Goal: Complete application form

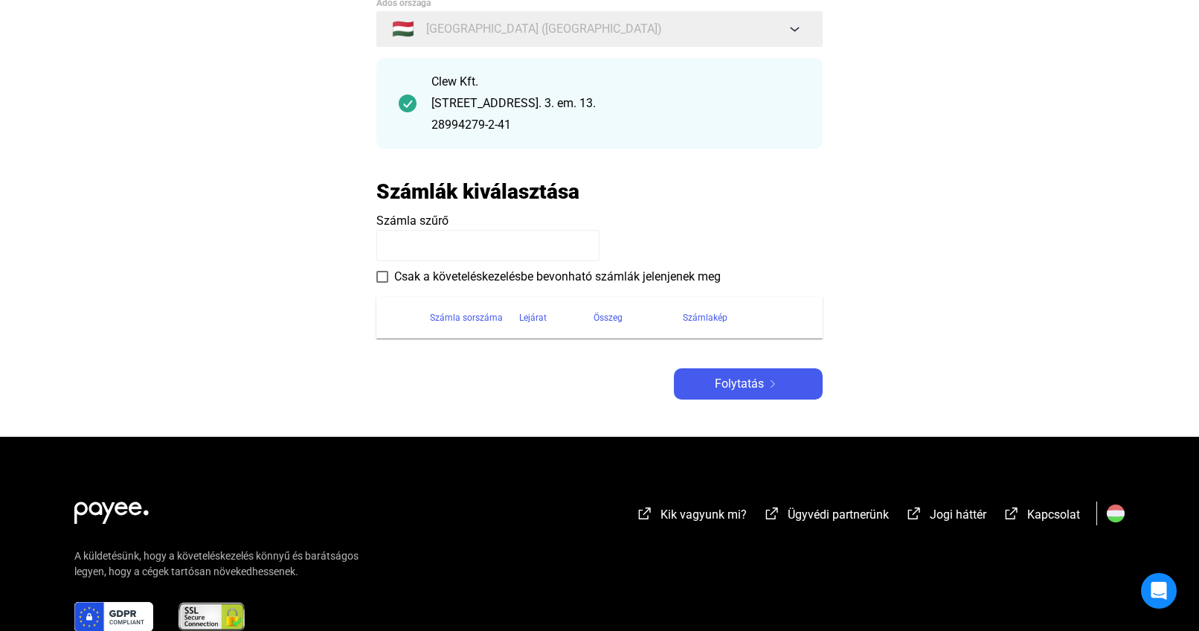
scroll to position [151, 0]
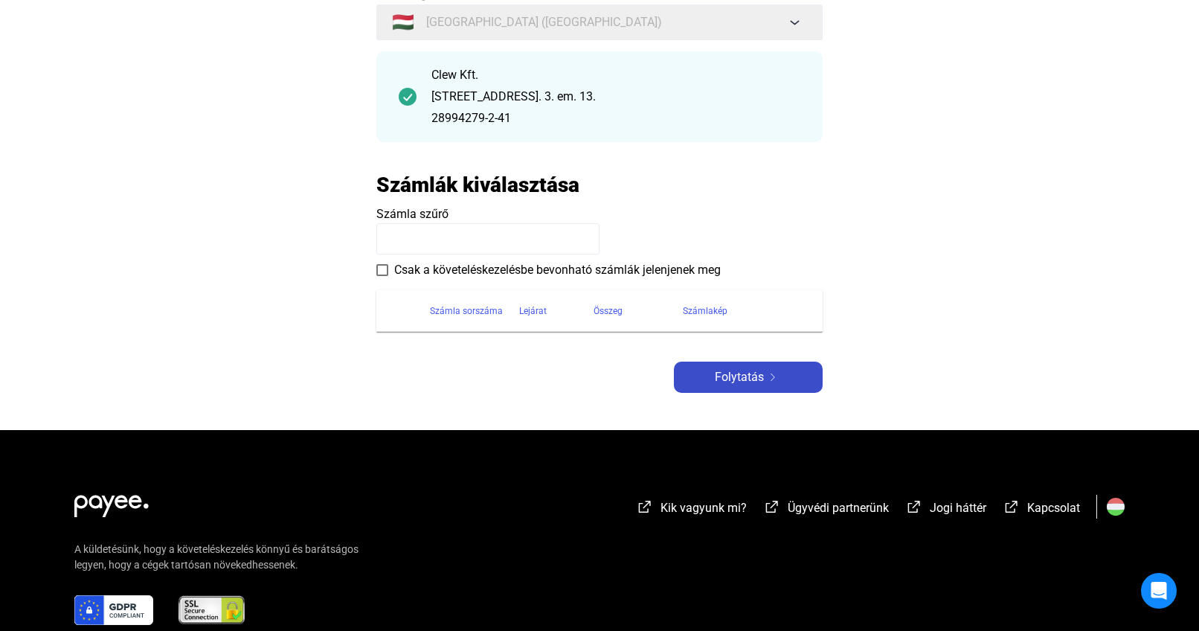
click at [757, 379] on span "Folytatás" at bounding box center [739, 377] width 49 height 18
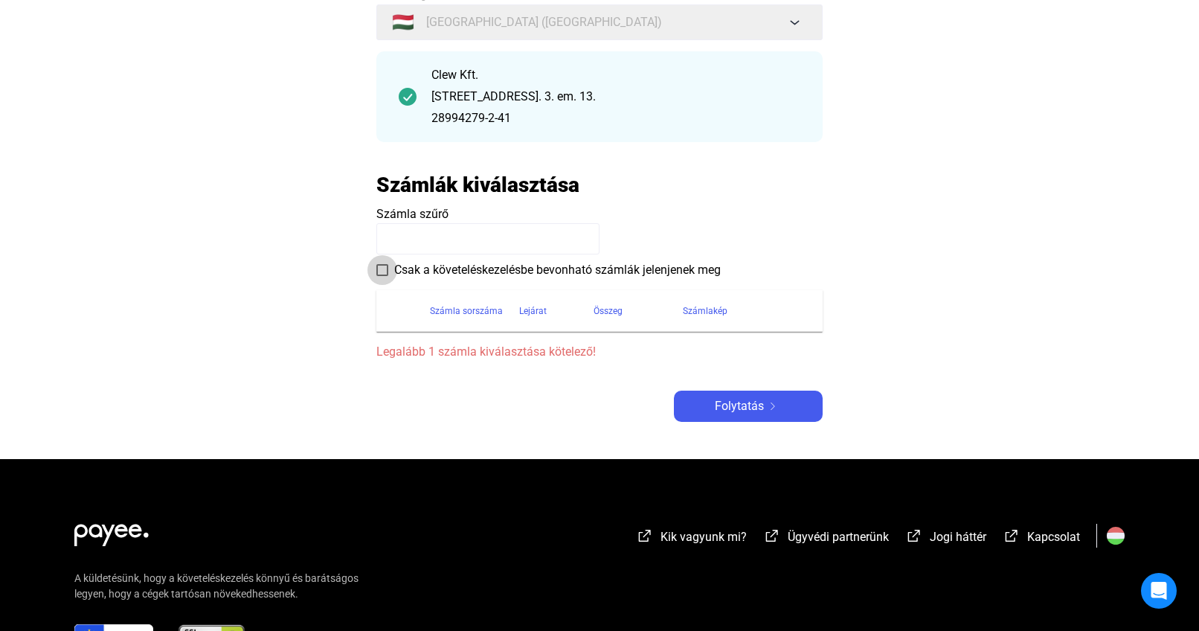
click at [379, 270] on span at bounding box center [382, 270] width 12 height 12
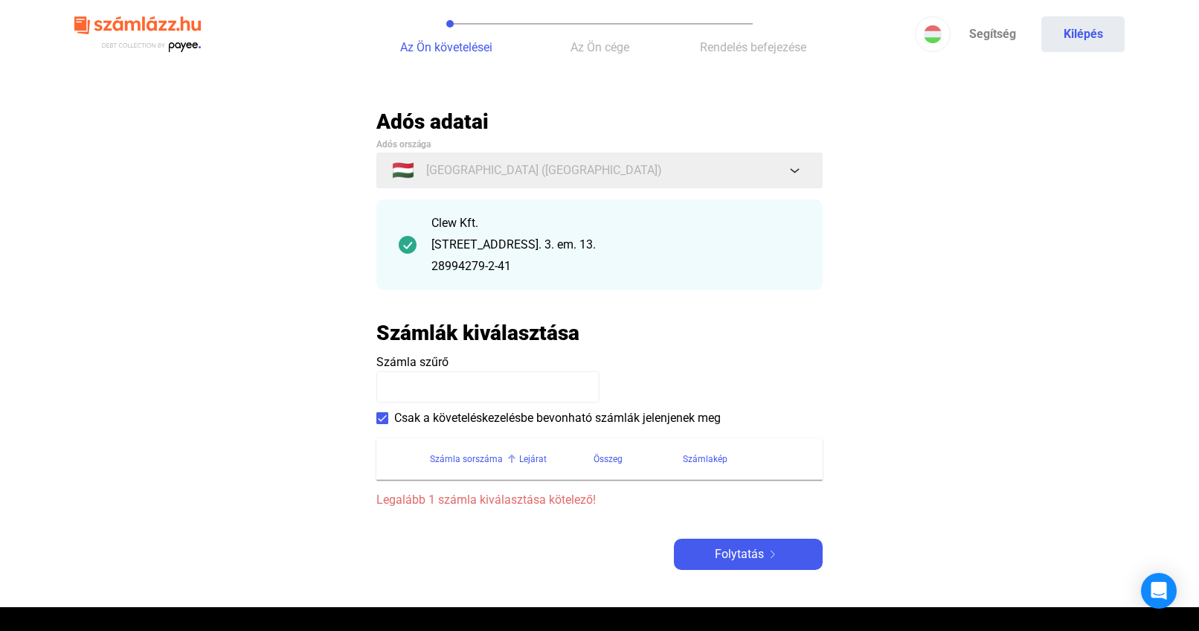
scroll to position [0, 0]
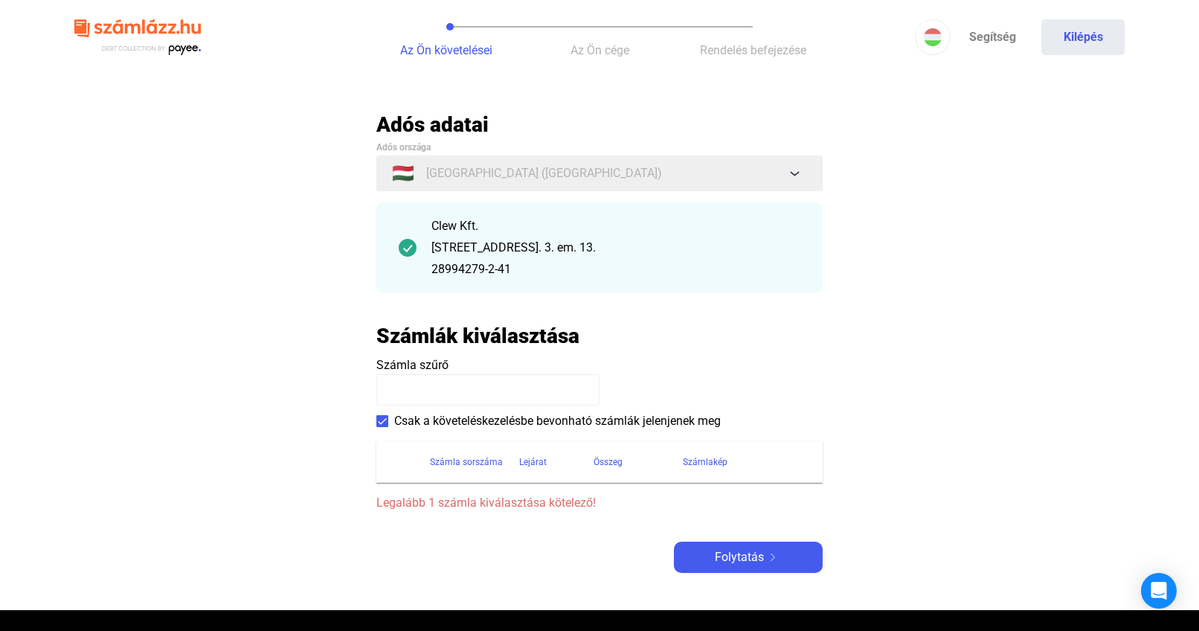
click at [435, 393] on input at bounding box center [487, 389] width 223 height 31
click at [744, 553] on span "Folytatás" at bounding box center [739, 557] width 49 height 18
click at [469, 466] on div "Számla sorszáma" at bounding box center [466, 462] width 73 height 18
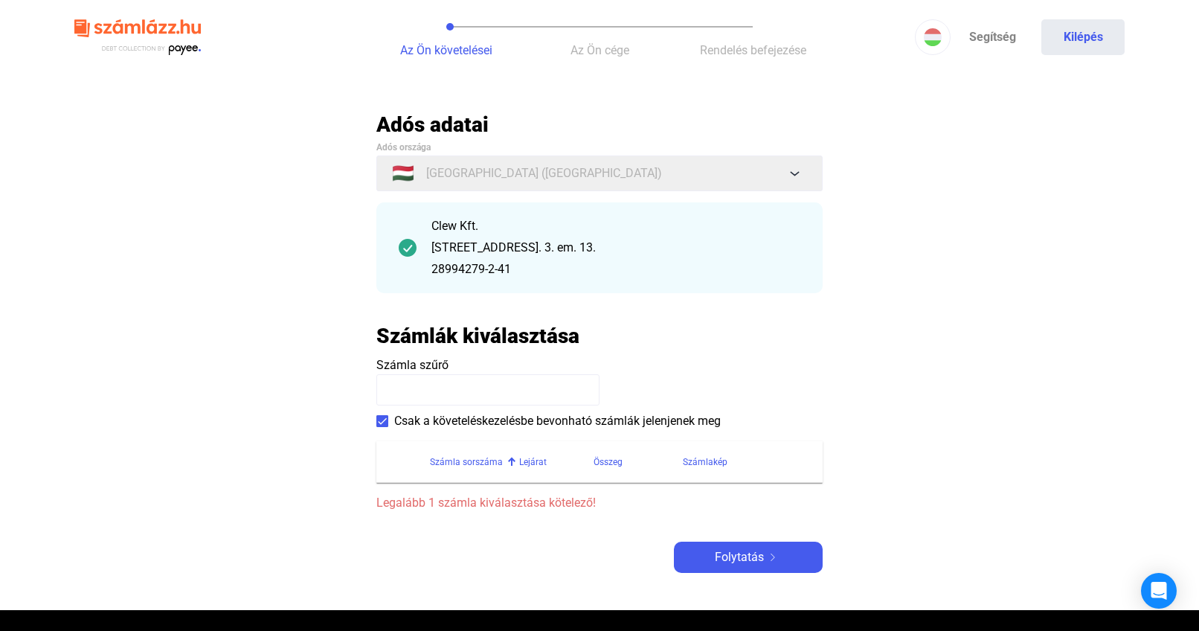
click at [452, 392] on input at bounding box center [487, 389] width 223 height 31
click at [449, 245] on div "[STREET_ADDRESS]. 3. em. 13." at bounding box center [616, 248] width 369 height 18
click at [473, 399] on input at bounding box center [487, 389] width 223 height 31
paste input "**********"
type input "**********"
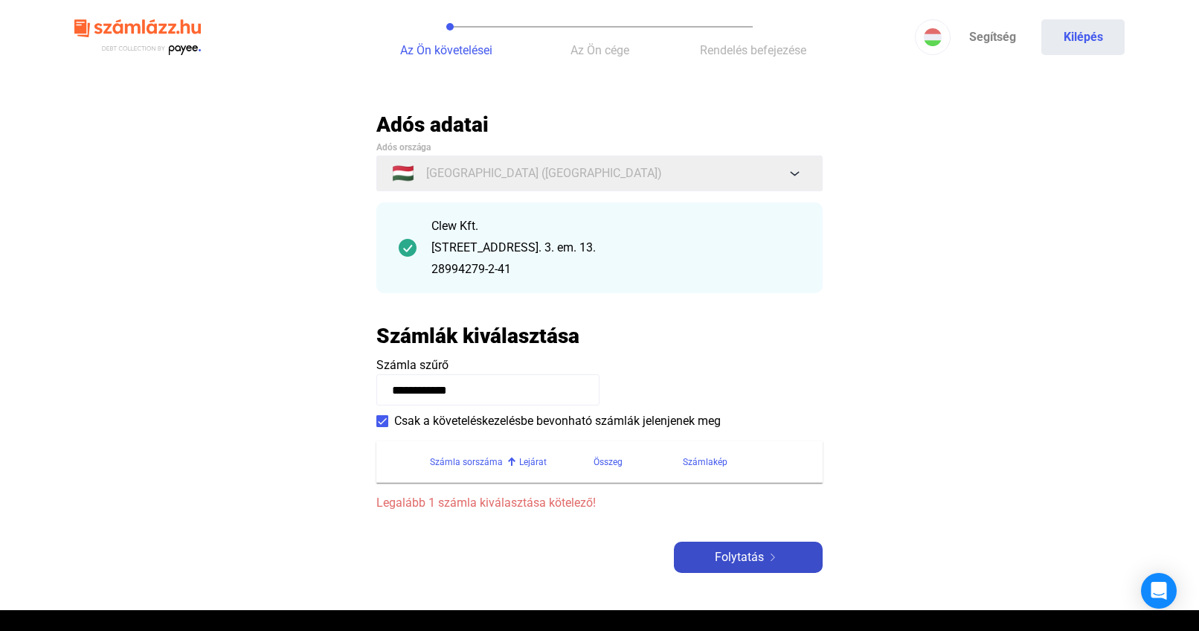
click at [748, 559] on span "Folytatás" at bounding box center [739, 557] width 49 height 18
click at [449, 487] on section "Számla sorszáma Lejárat Összeg Számlakép Legalább 1 számla kiválasztása kötelez…" at bounding box center [599, 471] width 446 height 83
click at [449, 461] on div "Számla sorszáma" at bounding box center [466, 462] width 73 height 18
click at [459, 493] on section "Számla sorszáma Lejárat Összeg Számlakép Legalább 1 számla kiválasztása kötelez…" at bounding box center [599, 471] width 446 height 83
click at [461, 505] on span "Legalább 1 számla kiválasztása kötelező!" at bounding box center [599, 503] width 446 height 18
